Goal: Task Accomplishment & Management: Use online tool/utility

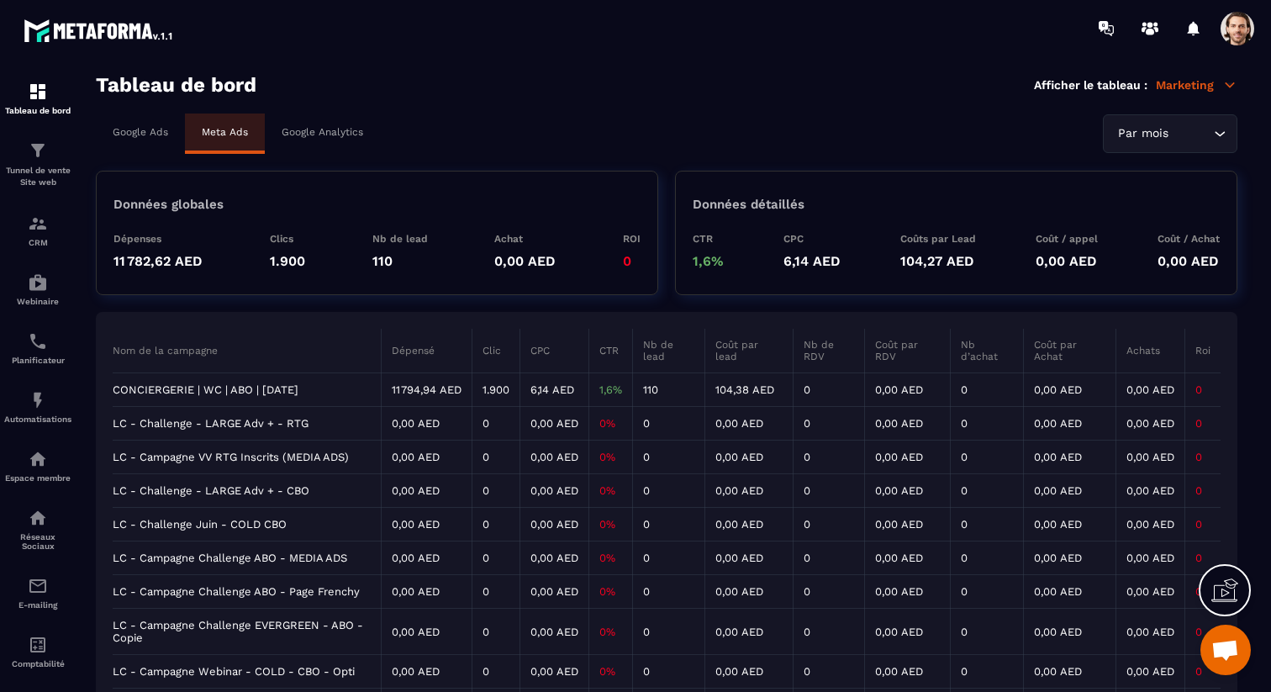
click at [298, 387] on td "CONCIERGERIE | WC | ABO | [DATE]" at bounding box center [247, 390] width 269 height 34
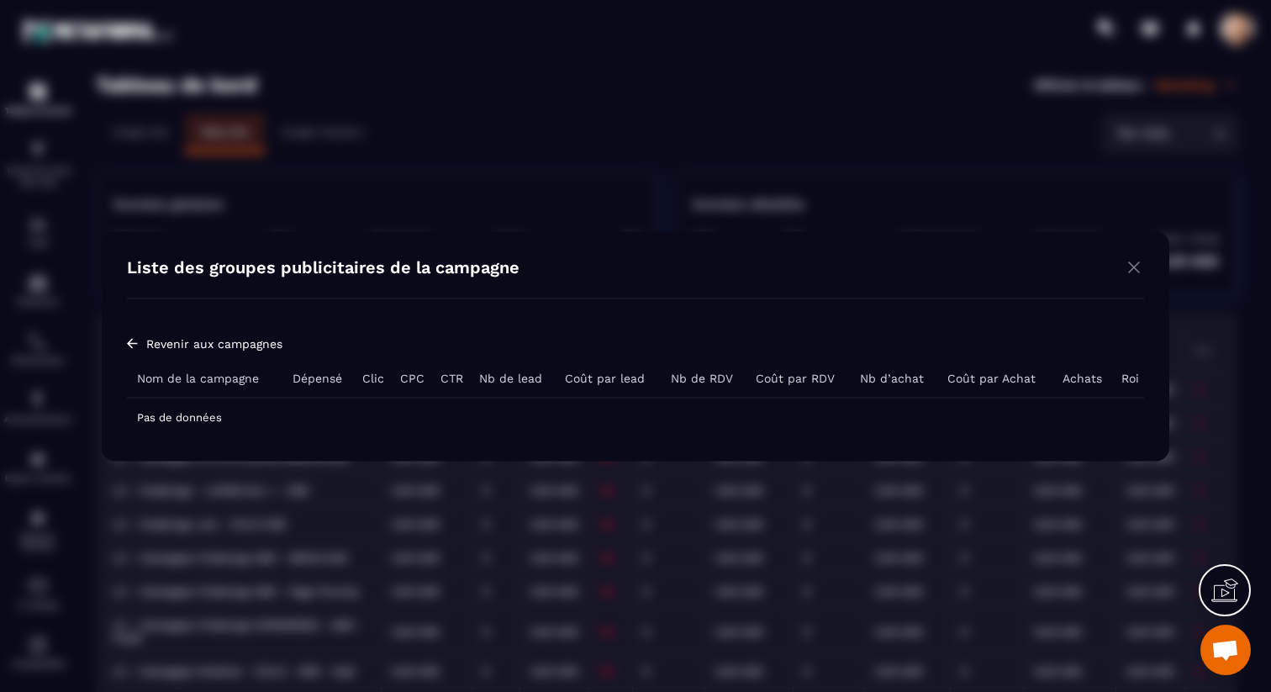
click at [1136, 267] on img "Modal window" at bounding box center [1134, 266] width 20 height 21
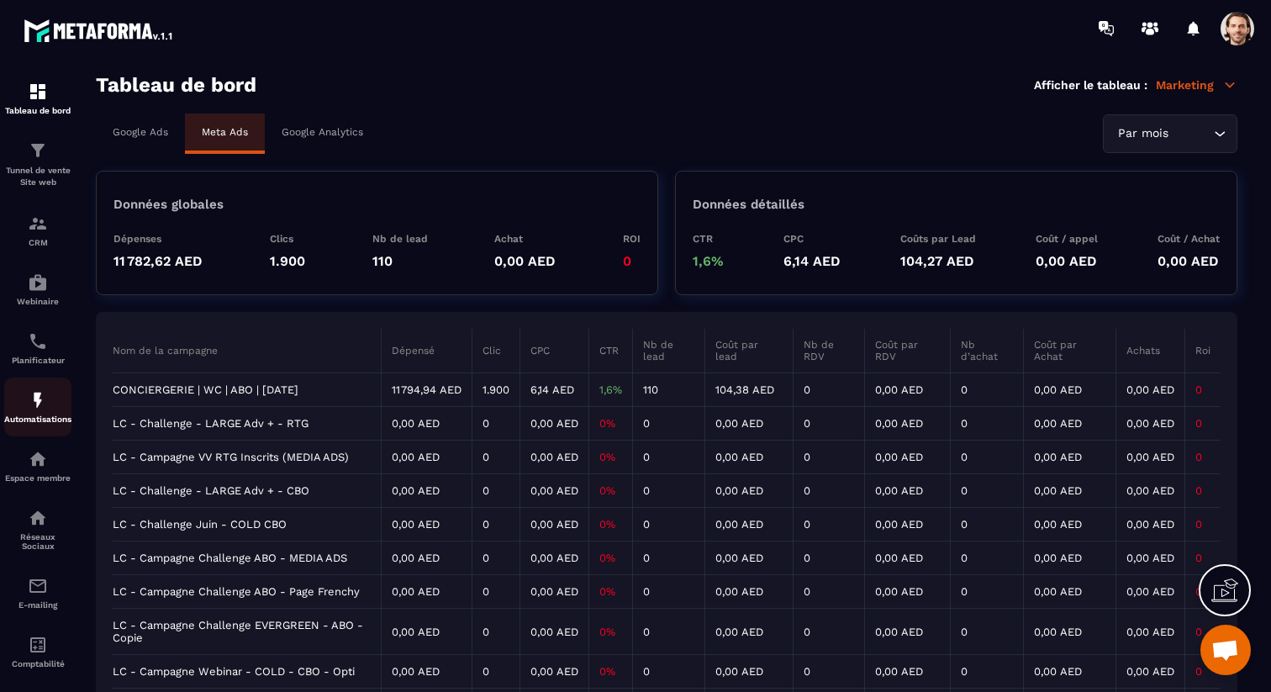
click at [56, 414] on div "Automatisations" at bounding box center [37, 407] width 67 height 34
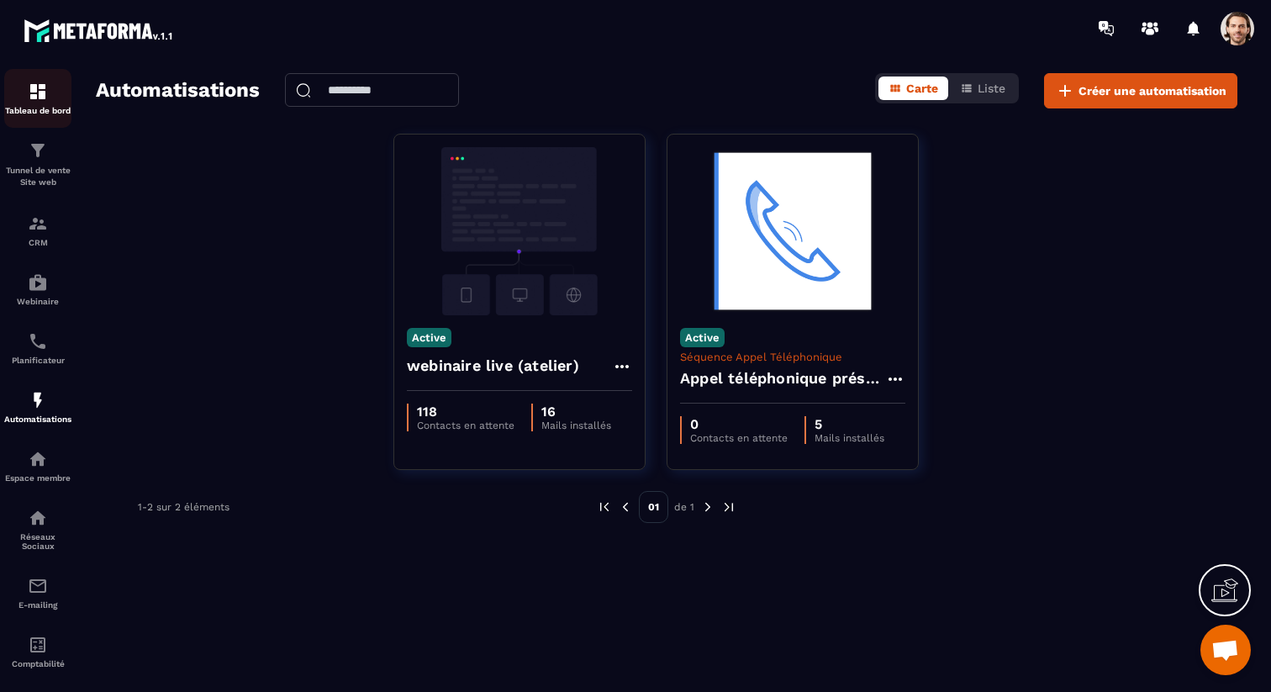
click at [45, 119] on link "Tableau de bord" at bounding box center [37, 98] width 67 height 59
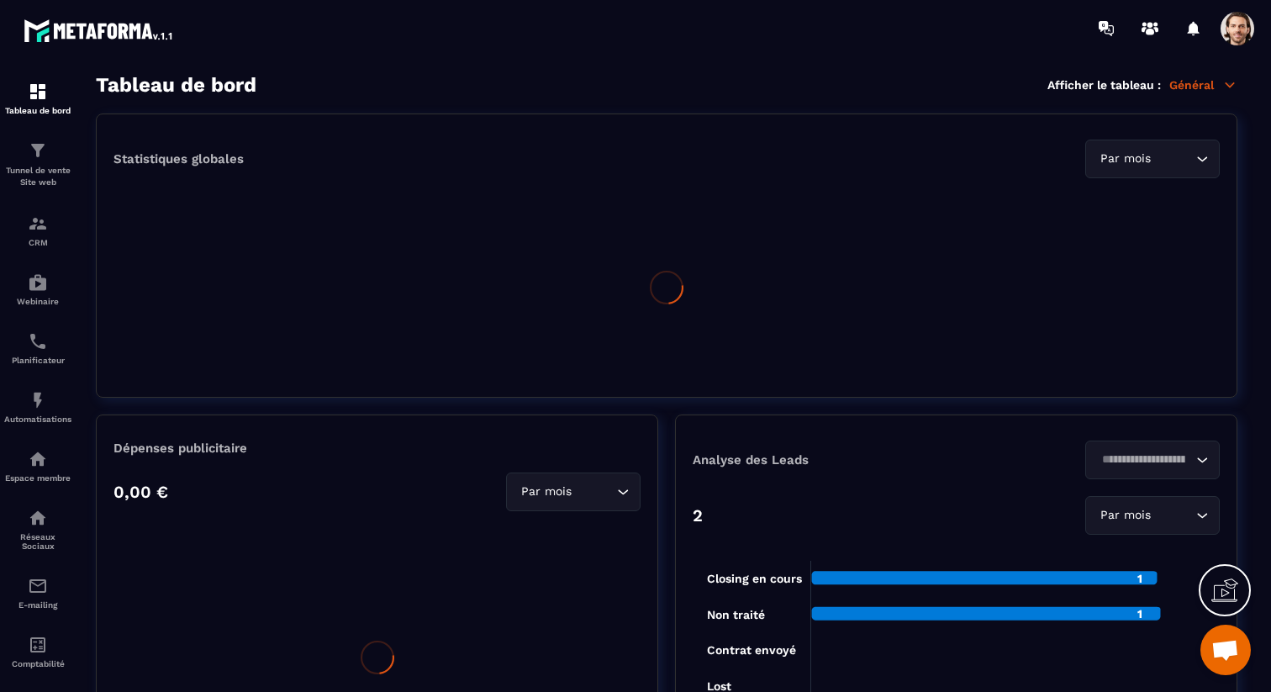
click at [1215, 88] on p "Général" at bounding box center [1203, 84] width 68 height 15
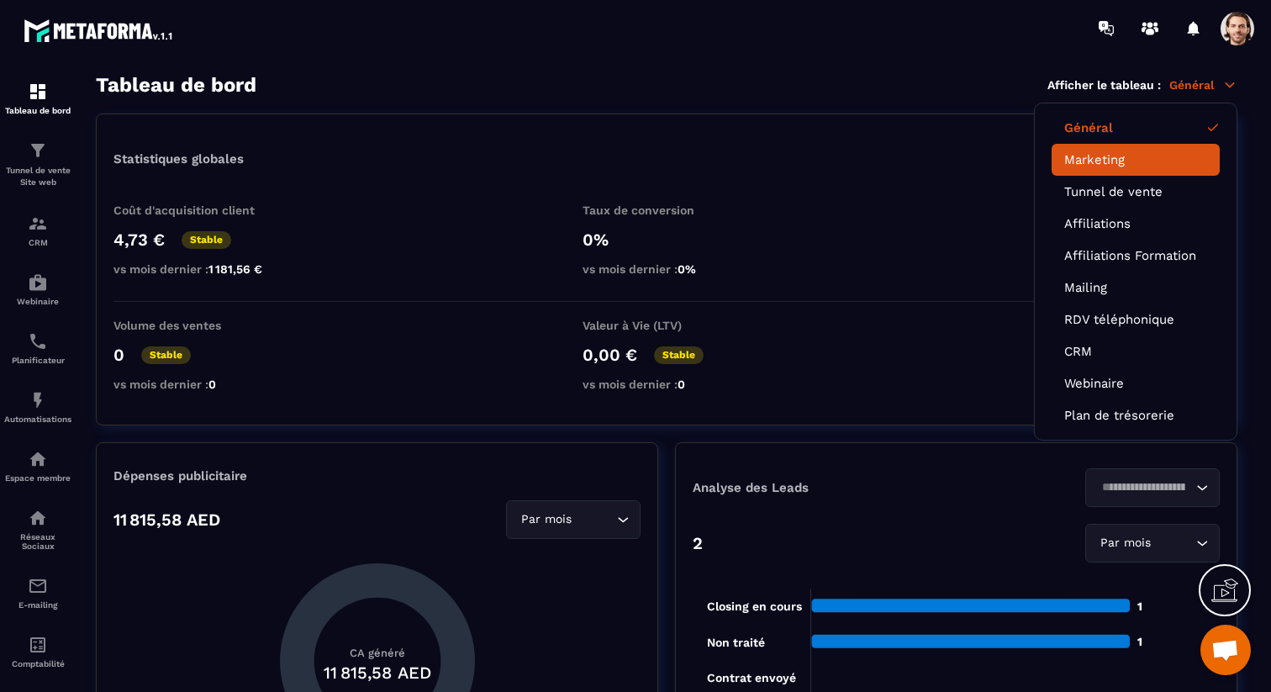
click at [1125, 166] on link "Marketing" at bounding box center [1135, 159] width 143 height 15
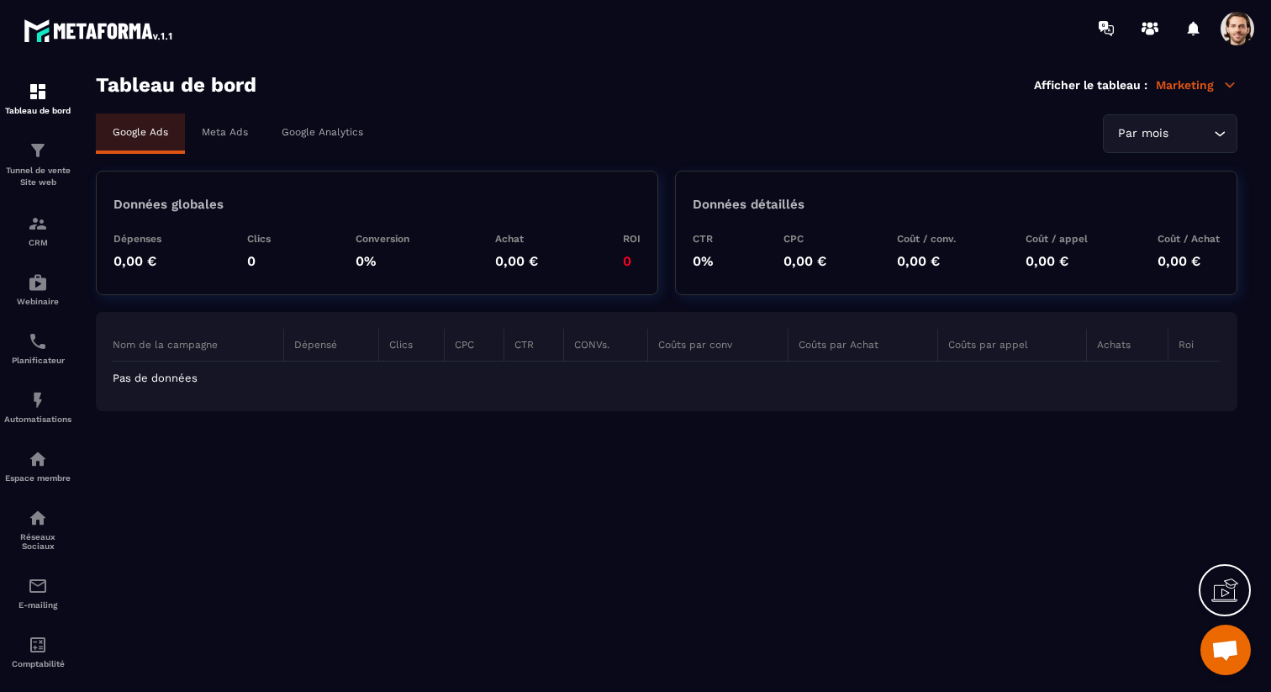
click at [232, 143] on div "Meta Ads" at bounding box center [225, 131] width 80 height 37
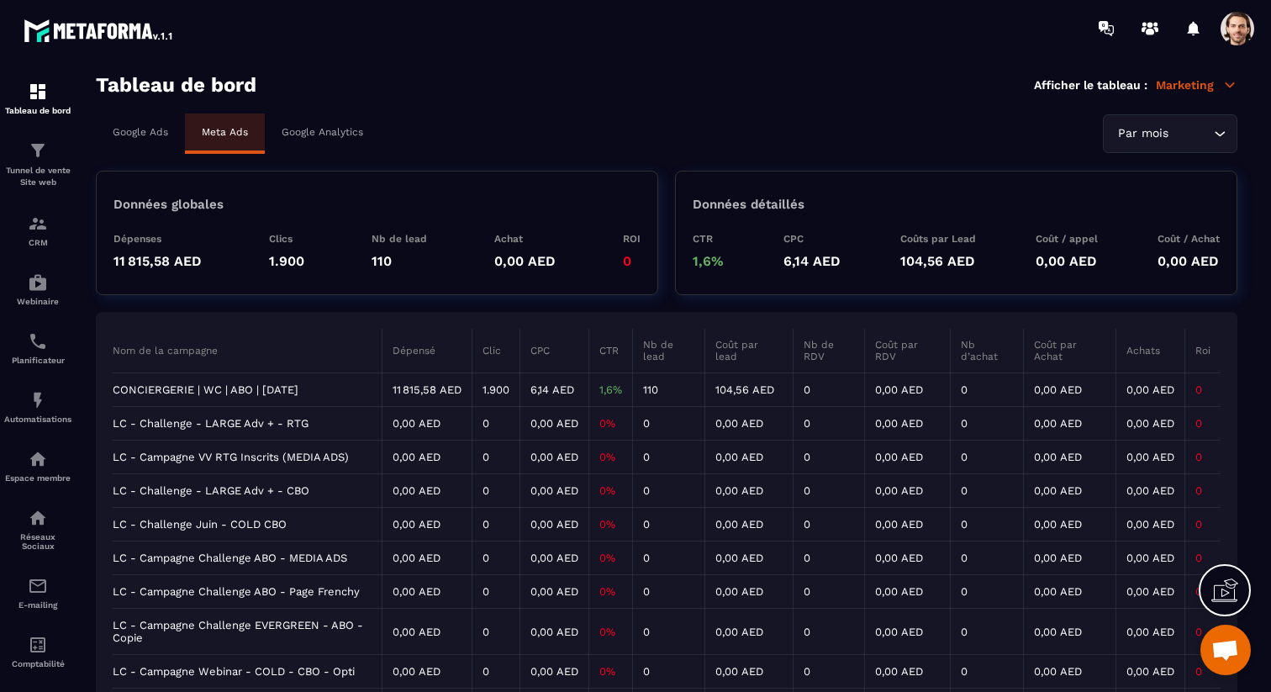
click at [303, 387] on td "CONCIERGERIE | WC | ABO | [DATE]" at bounding box center [247, 390] width 269 height 34
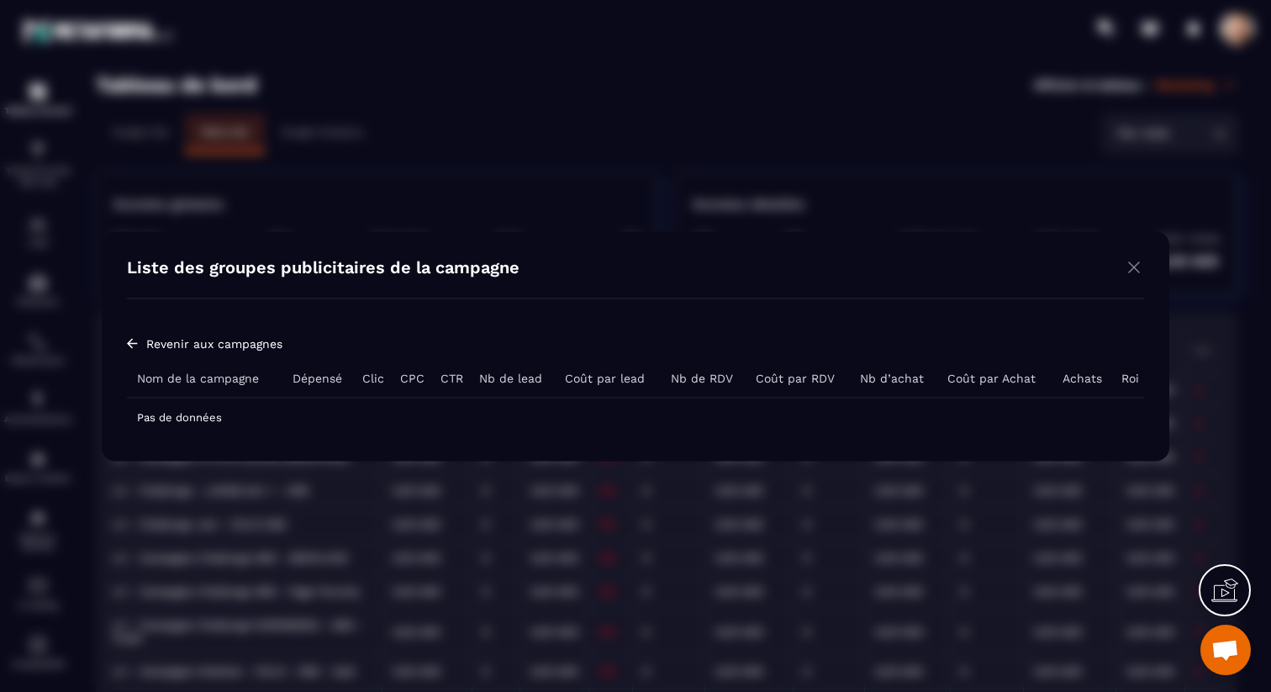
click at [1128, 268] on img "Modal window" at bounding box center [1134, 266] width 20 height 21
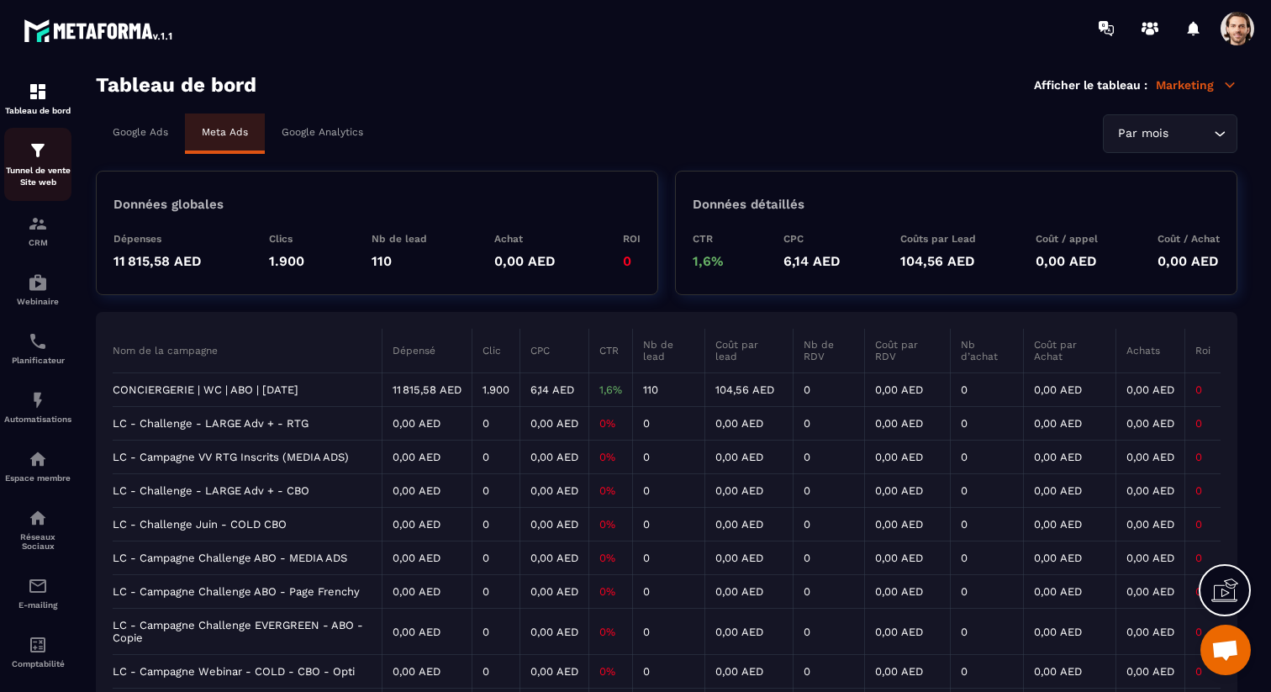
click at [49, 171] on p "Tunnel de vente Site web" at bounding box center [37, 177] width 67 height 24
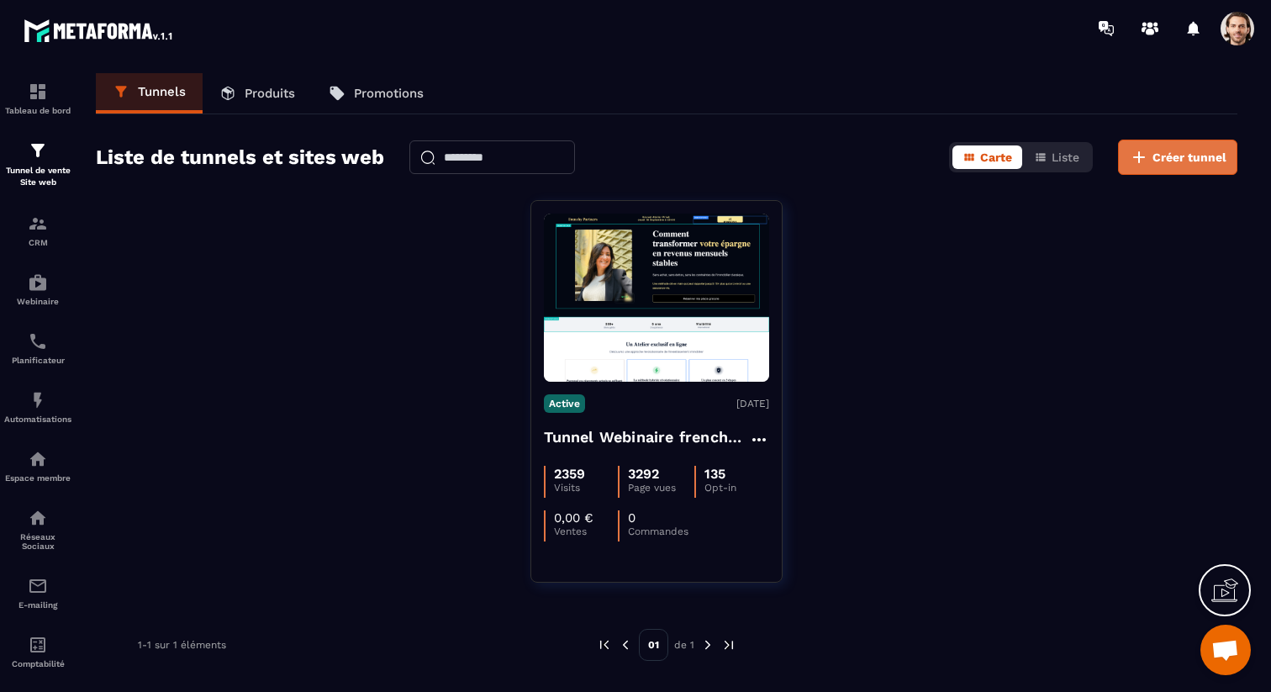
click at [1163, 157] on span "Créer tunnel" at bounding box center [1189, 157] width 74 height 17
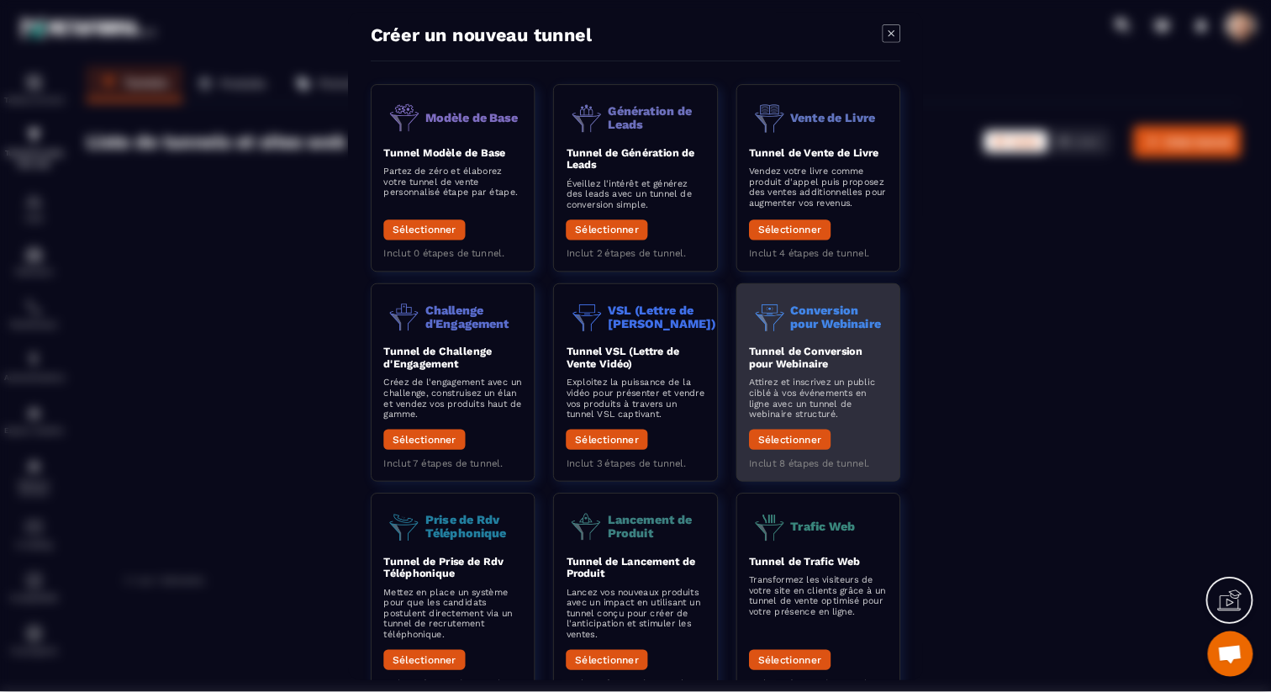
scroll to position [22, 0]
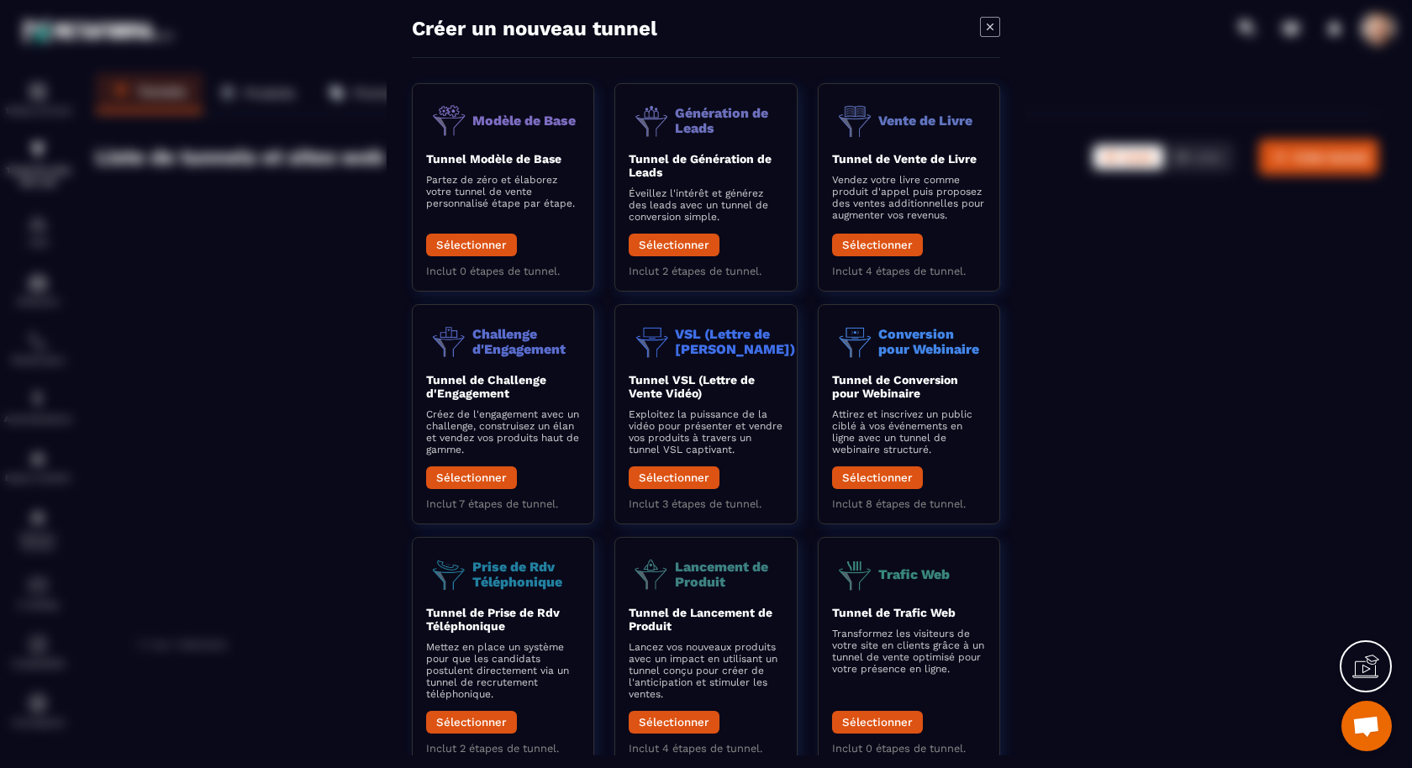
click at [989, 26] on icon "Modal window" at bounding box center [990, 27] width 7 height 7
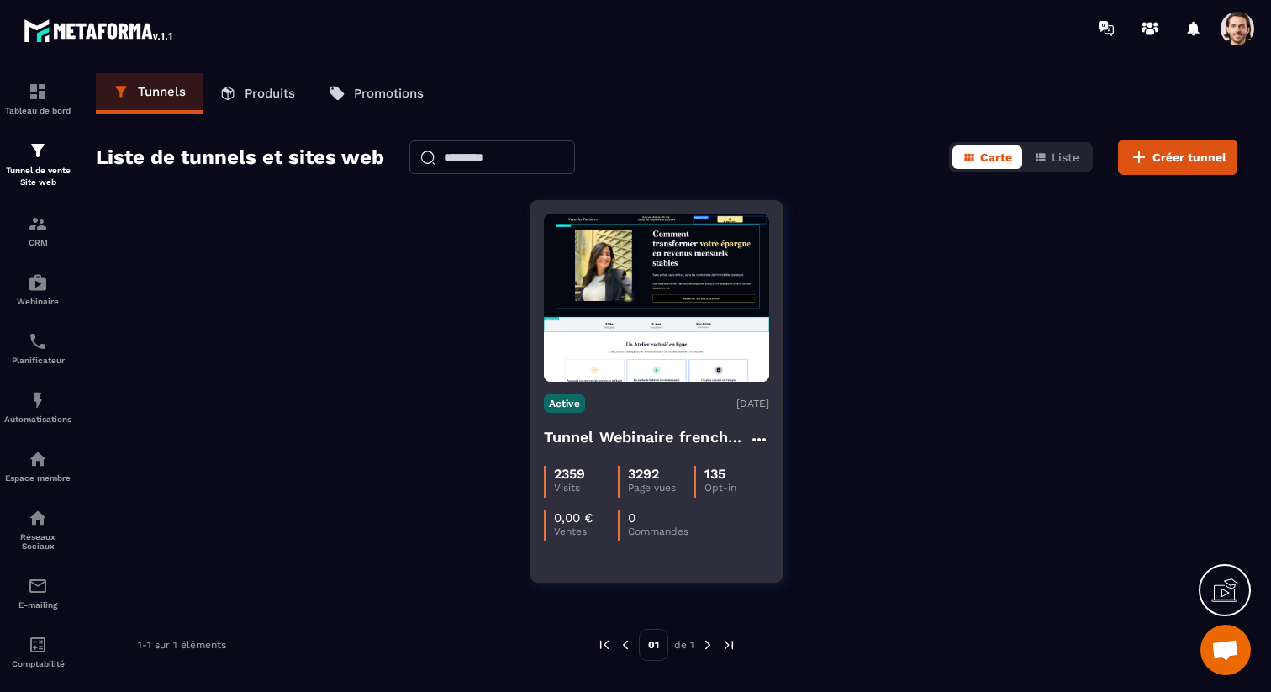
click at [704, 434] on h4 "Tunnel Webinaire frenchy partners" at bounding box center [646, 437] width 205 height 24
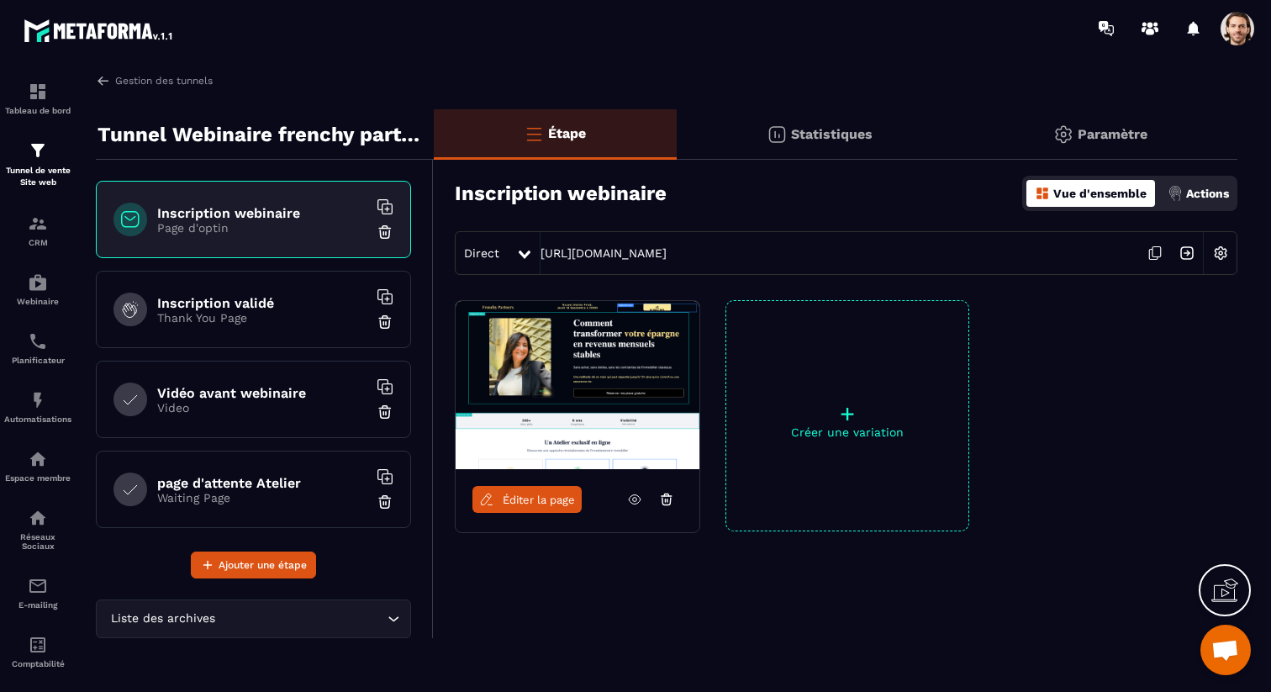
click at [1242, 41] on span at bounding box center [1238, 29] width 34 height 34
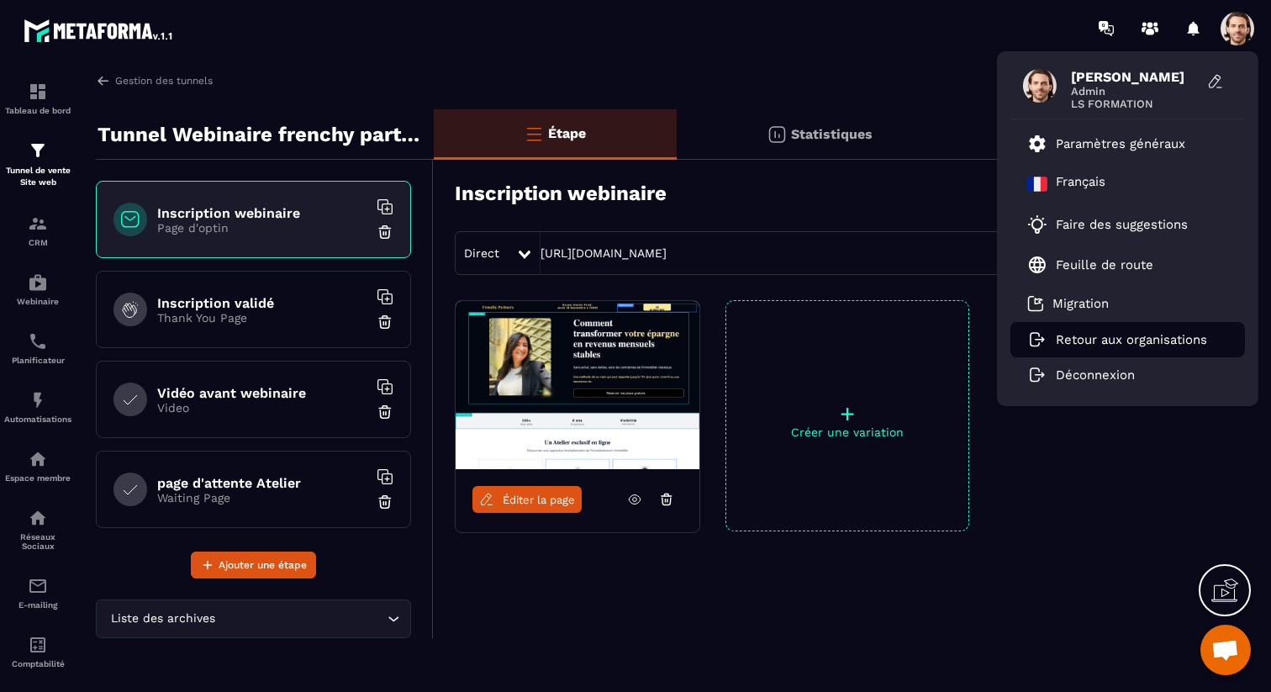
click at [1146, 340] on p "Retour aux organisations" at bounding box center [1131, 339] width 151 height 15
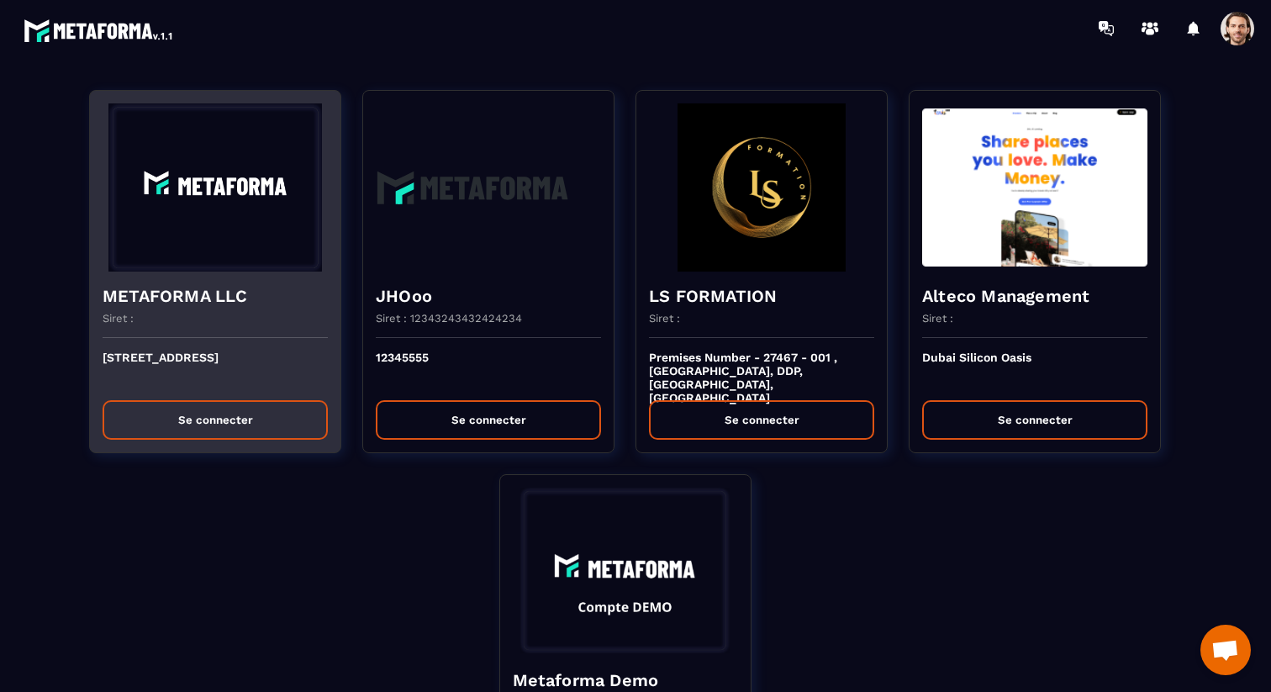
click at [243, 248] on img at bounding box center [215, 187] width 225 height 168
